Goal: Information Seeking & Learning: Find specific fact

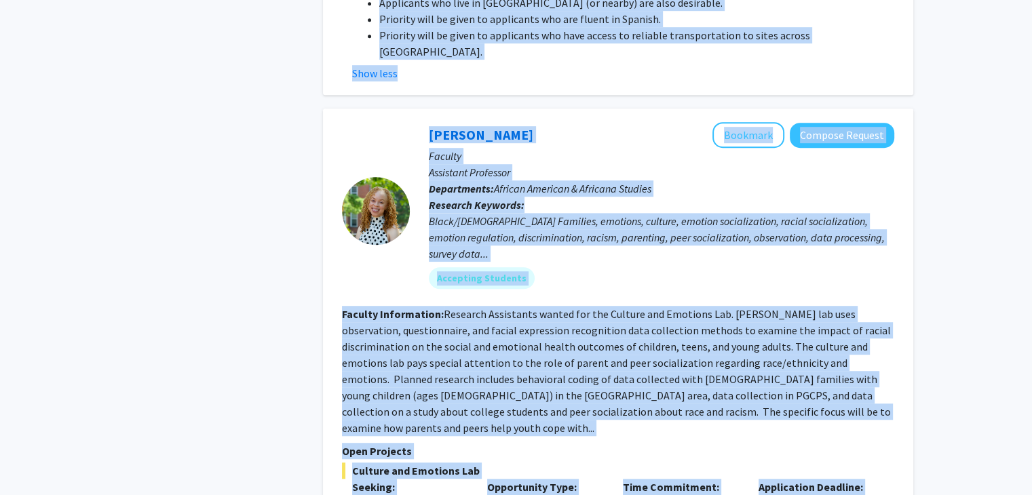
scroll to position [1103, 0]
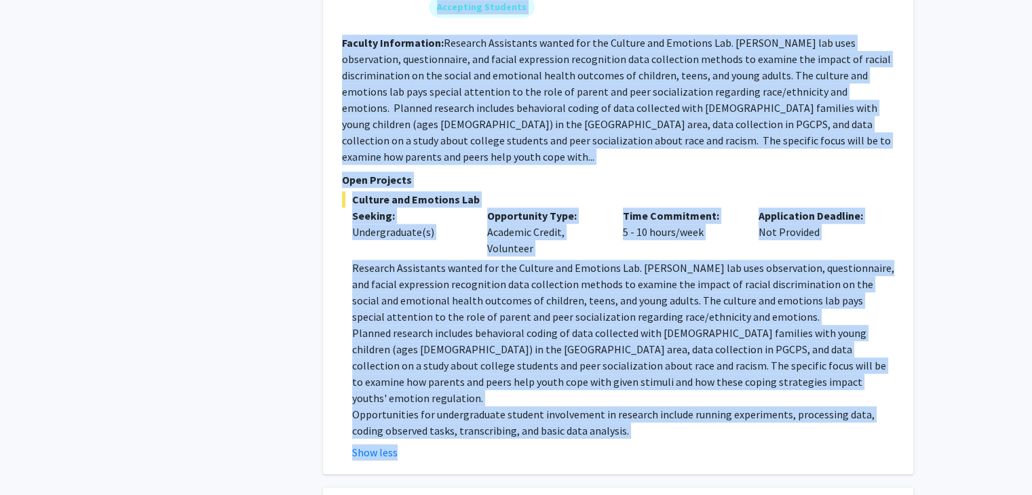
drag, startPoint x: 421, startPoint y: 162, endPoint x: 652, endPoint y: 470, distance: 385.5
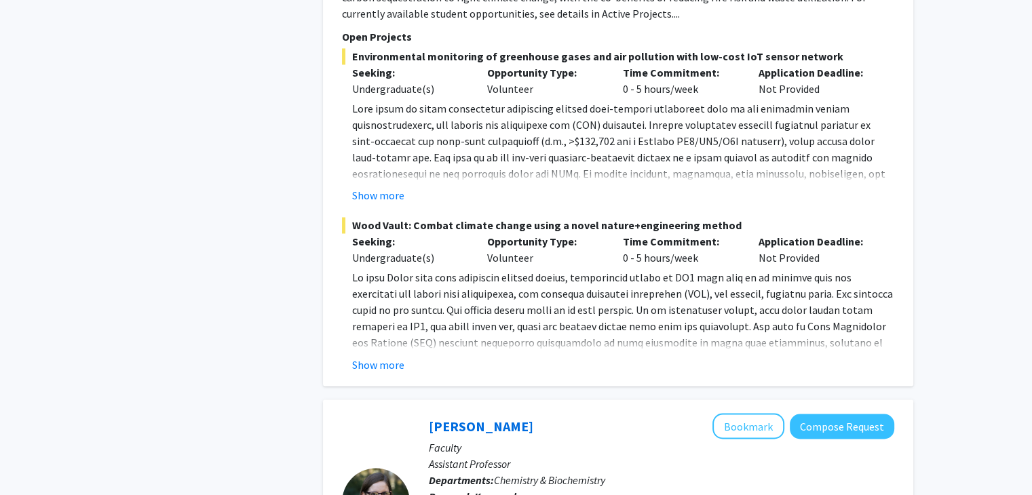
scroll to position [2217, 0]
click at [372, 187] on button "Show more" at bounding box center [378, 195] width 52 height 16
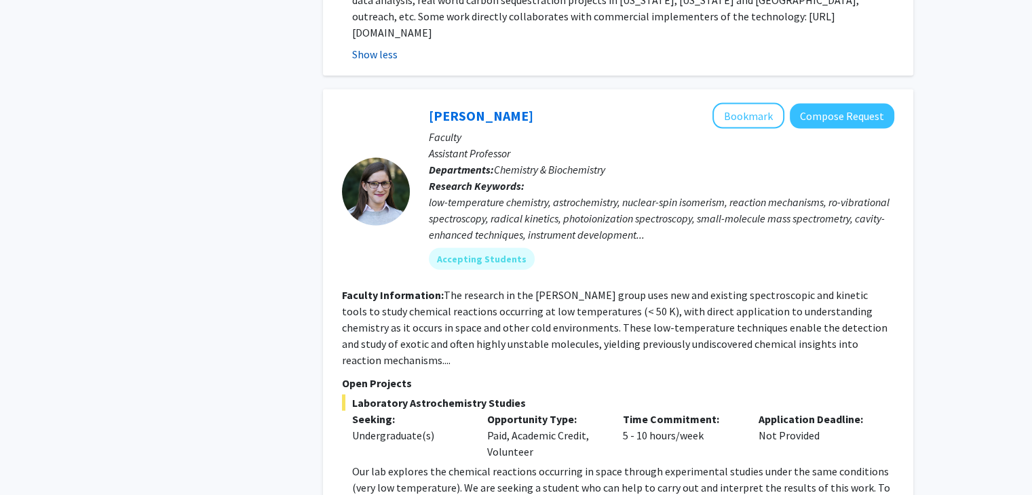
scroll to position [2967, 0]
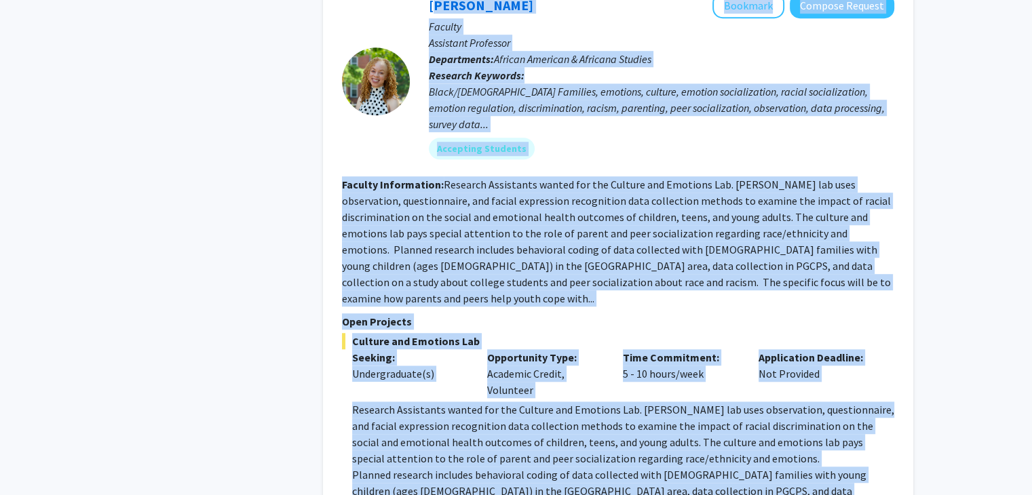
scroll to position [1389, 0]
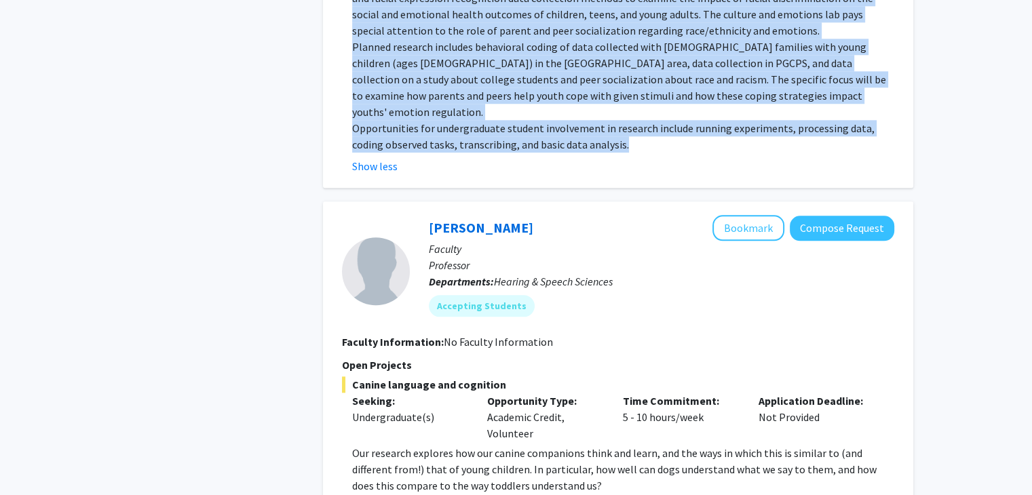
drag, startPoint x: 418, startPoint y: 64, endPoint x: 605, endPoint y: 56, distance: 187.4
copy fg-search-faculty "Lorem Ipsumd Sitametc Adipisc Elitsed Doeiusm Temporinc Utlaboree Doloremagna: …"
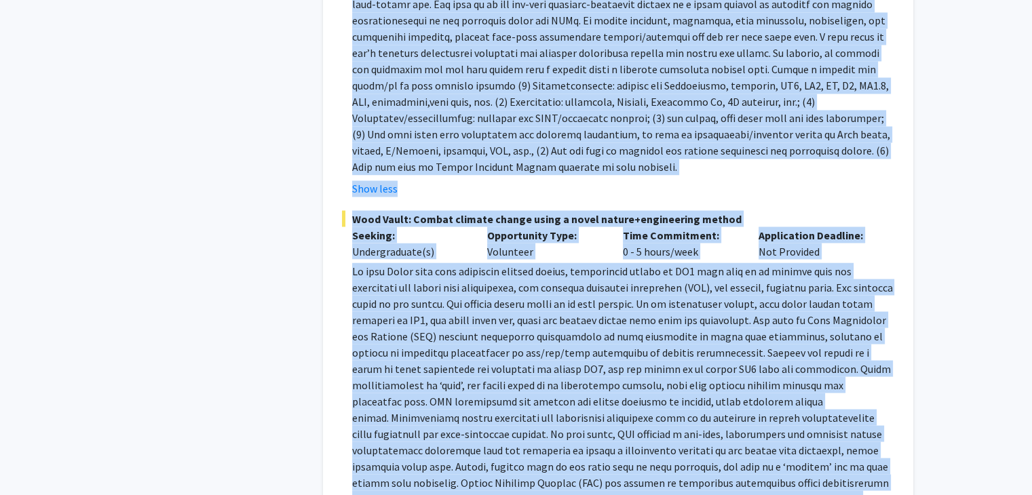
scroll to position [2486, 0]
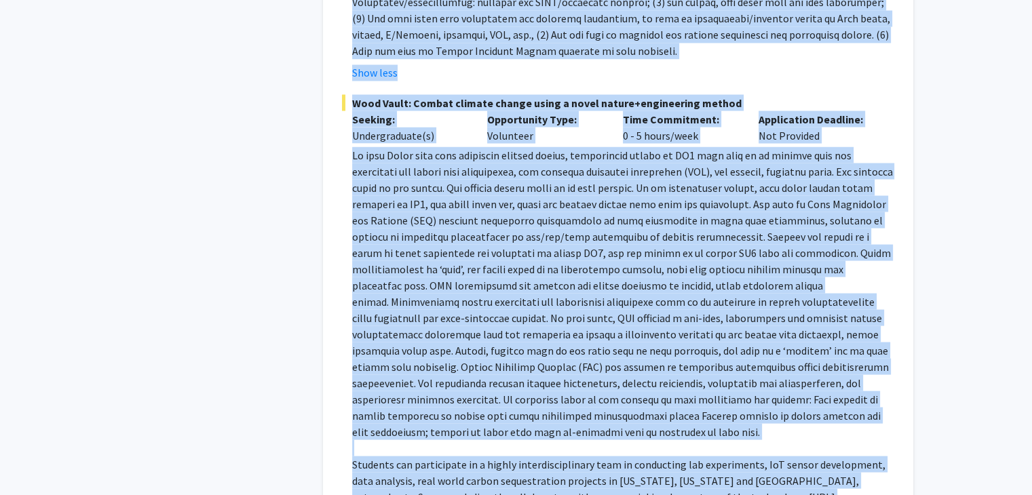
drag, startPoint x: 418, startPoint y: 66, endPoint x: 781, endPoint y: 397, distance: 491.1
click at [781, 397] on fg-search-faculty "Ning Zeng Bookmark Compose Request Faculty Professor Departments: Atmospheric &…" at bounding box center [618, 56] width 552 height 974
copy fg-search-faculty "Lore Ipsu Dolorsit Ametcon Adipisc Elitsed Doeiusmod Temporincid: Utlaboreetd &…"
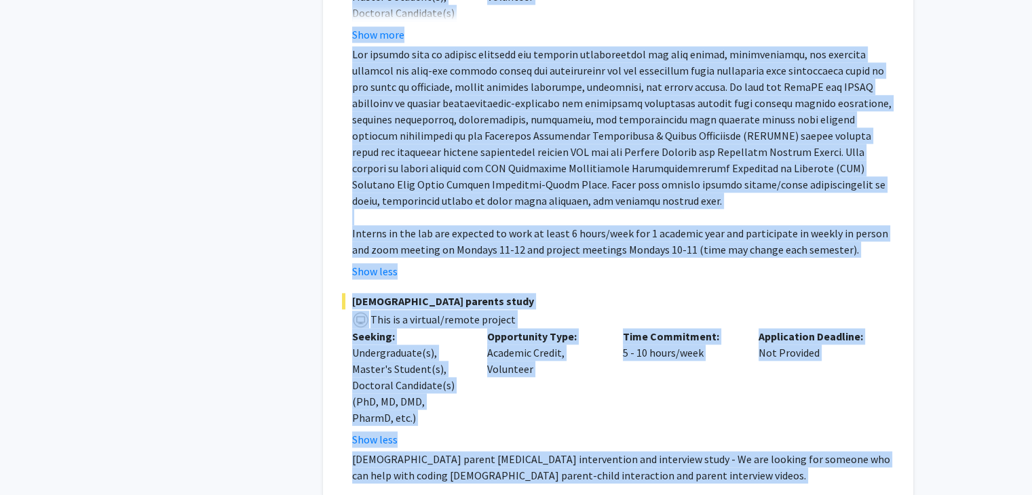
scroll to position [6660, 0]
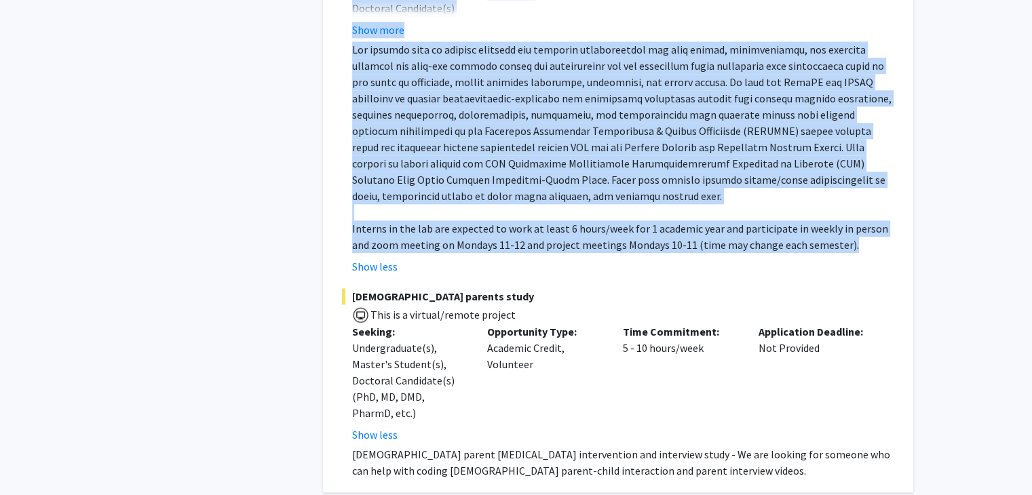
drag, startPoint x: 411, startPoint y: 128, endPoint x: 853, endPoint y: 110, distance: 441.9
copy fg-search-faculty "Loremips Dolo Sitametc Adipisc Elitsed Doeiusm Temporinc Utlaboree Doloremagna:…"
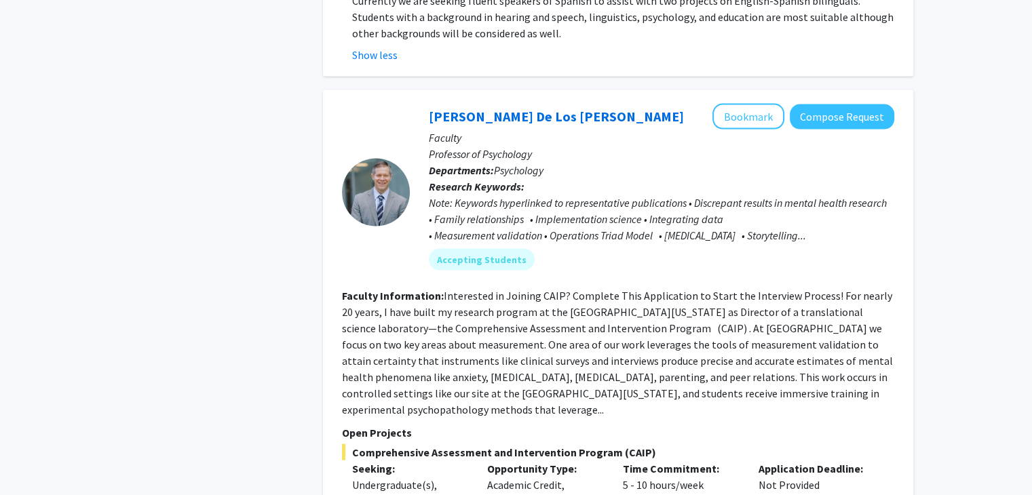
scroll to position [8045, 0]
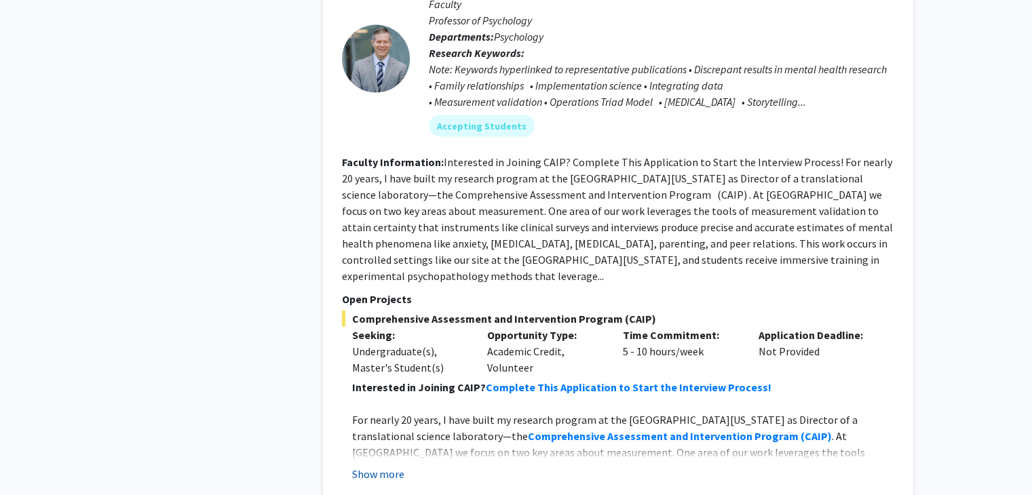
click at [354, 466] on button "Show more" at bounding box center [378, 474] width 52 height 16
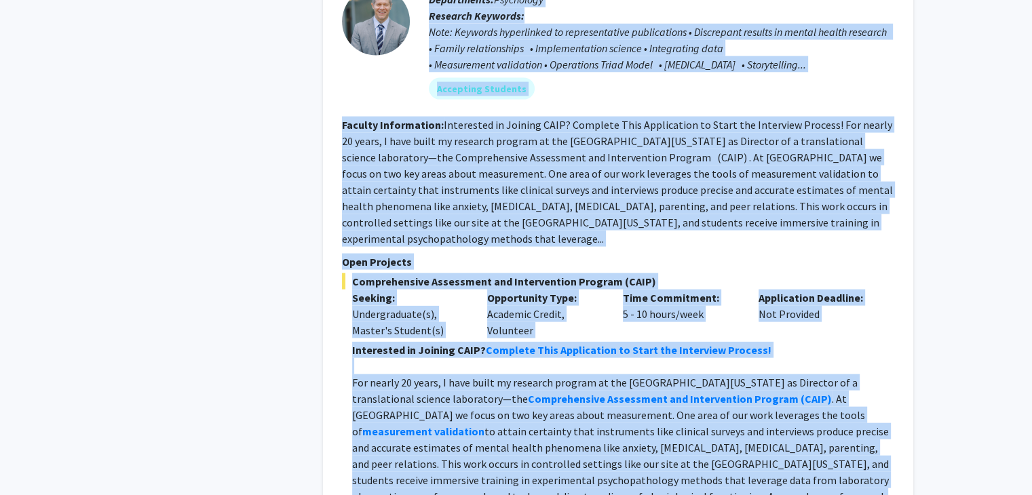
scroll to position [8224, 0]
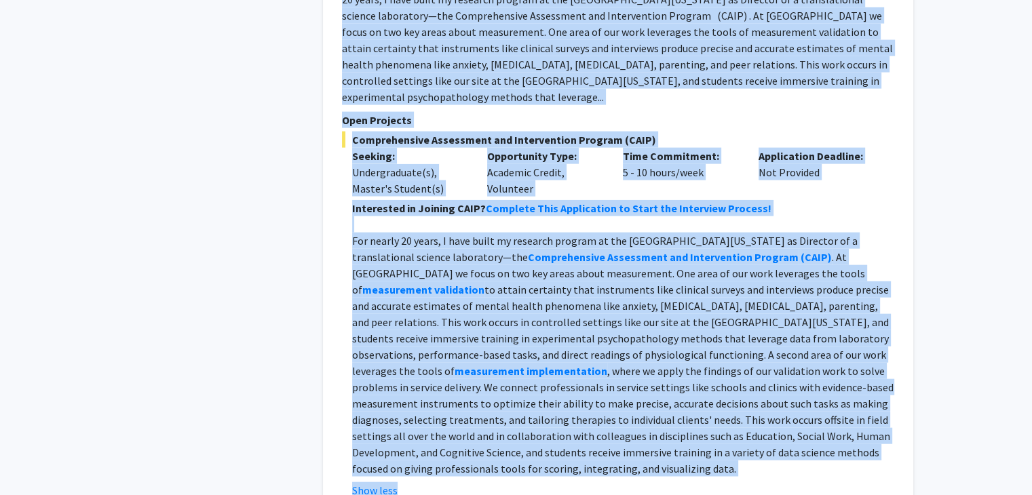
drag, startPoint x: 400, startPoint y: 83, endPoint x: 892, endPoint y: 296, distance: 536.5
click at [892, 296] on fg-search-faculty "[PERSON_NAME] [PERSON_NAME] Bookmark Compose Request Faculty Professor of Psych…" at bounding box center [618, 144] width 552 height 707
copy fg-search-faculty "Loremi Do Sit Ametc Adipisci Elitsed Doeiusm Tempori Utlaboree do Magnaaliqu En…"
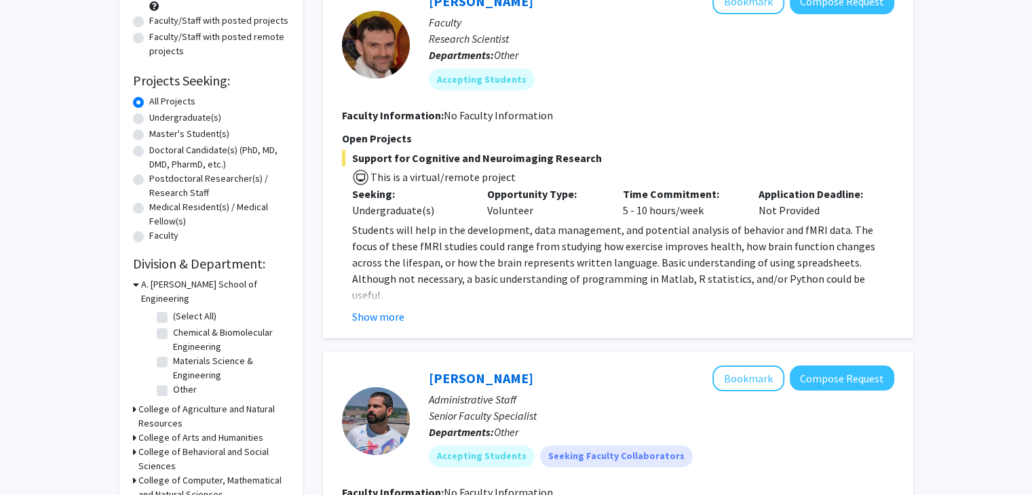
scroll to position [163, 0]
click at [381, 309] on button "Show more" at bounding box center [378, 316] width 52 height 16
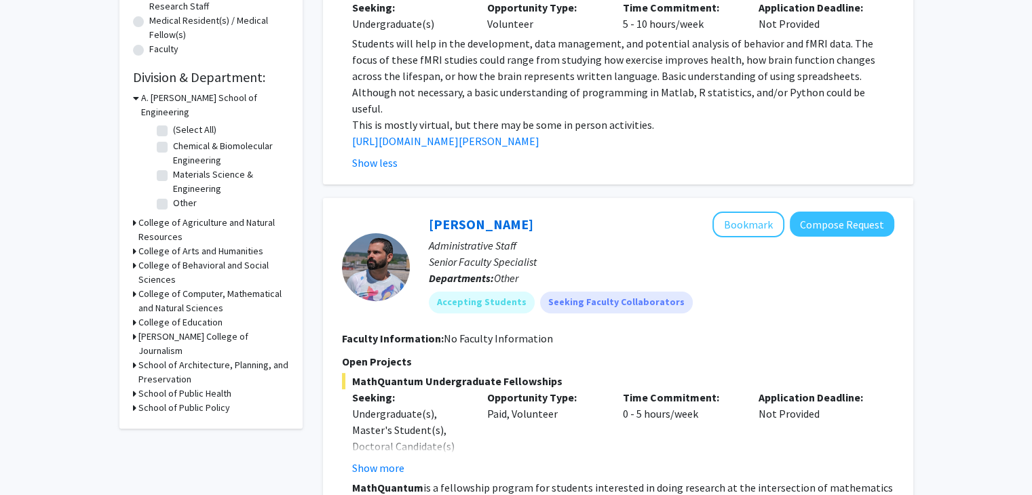
scroll to position [360, 0]
